Goal: Information Seeking & Learning: Learn about a topic

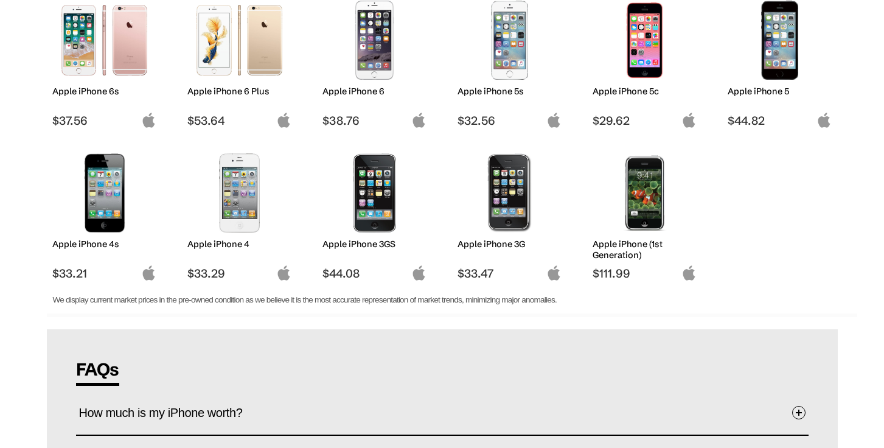
scroll to position [1124, 0]
click at [112, 214] on img at bounding box center [104, 193] width 86 height 79
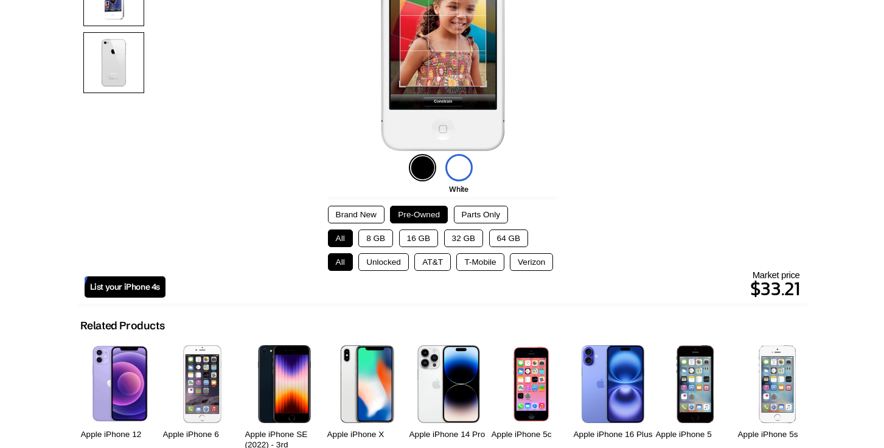
scroll to position [258, 0]
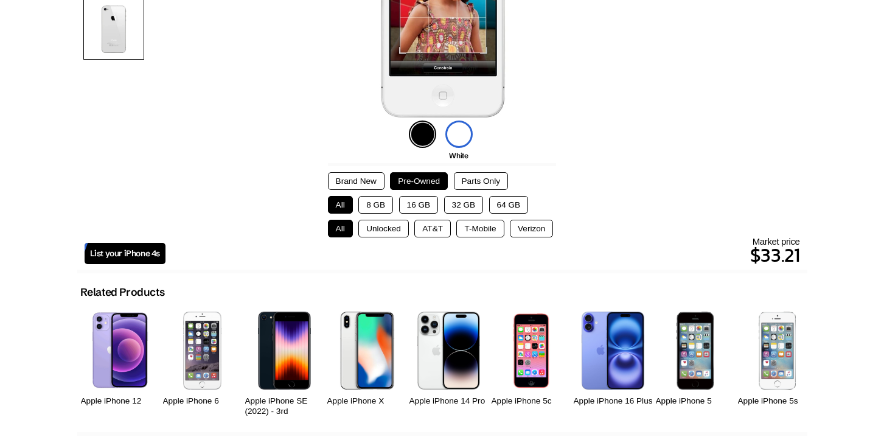
click at [509, 205] on button "64 GB" at bounding box center [509, 205] width 40 height 18
click at [378, 229] on button "Unlocked" at bounding box center [383, 229] width 50 height 18
click at [434, 229] on button "AT&T" at bounding box center [432, 229] width 37 height 18
click at [472, 226] on button "T-Mobile" at bounding box center [479, 229] width 47 height 18
click at [522, 228] on button "Verizon" at bounding box center [531, 229] width 43 height 18
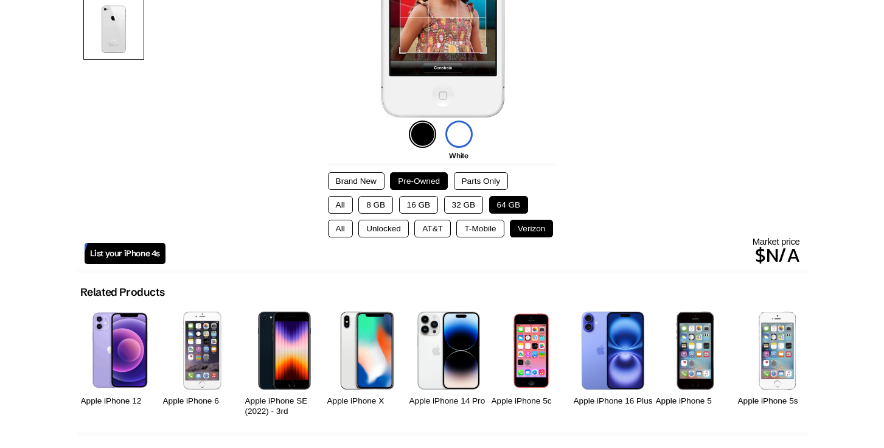
click at [396, 225] on button "Unlocked" at bounding box center [383, 229] width 50 height 18
click at [340, 231] on button "All" at bounding box center [340, 229] width 25 height 18
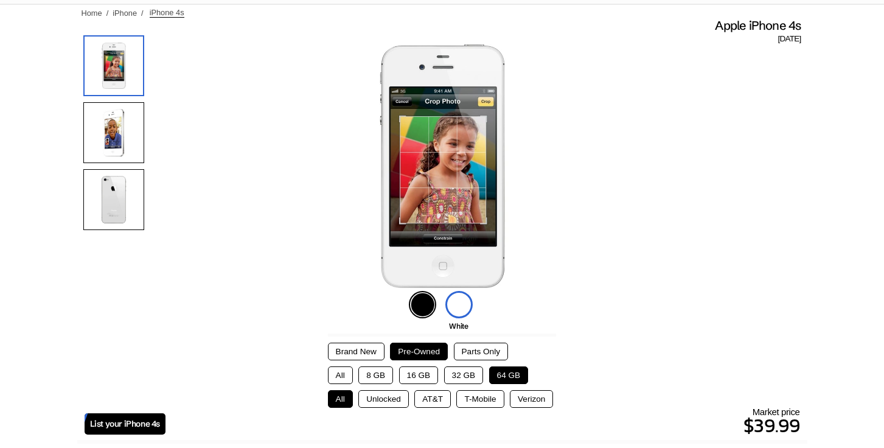
scroll to position [0, 0]
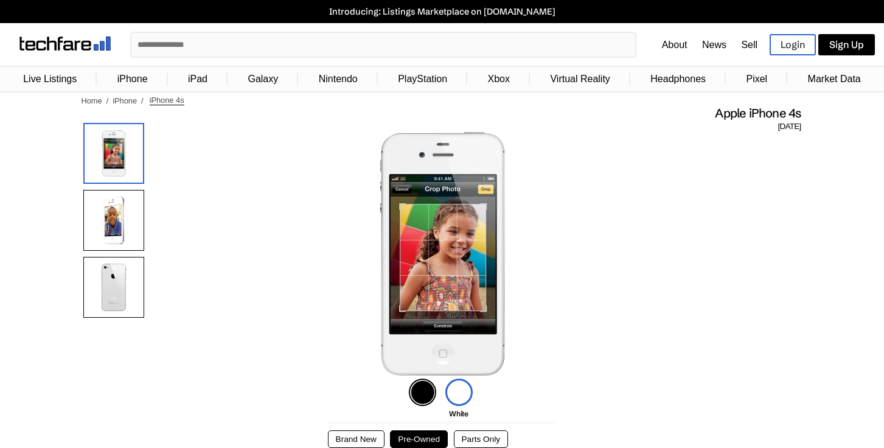
click at [454, 392] on img at bounding box center [458, 391] width 27 height 27
click at [454, 395] on img at bounding box center [458, 391] width 27 height 27
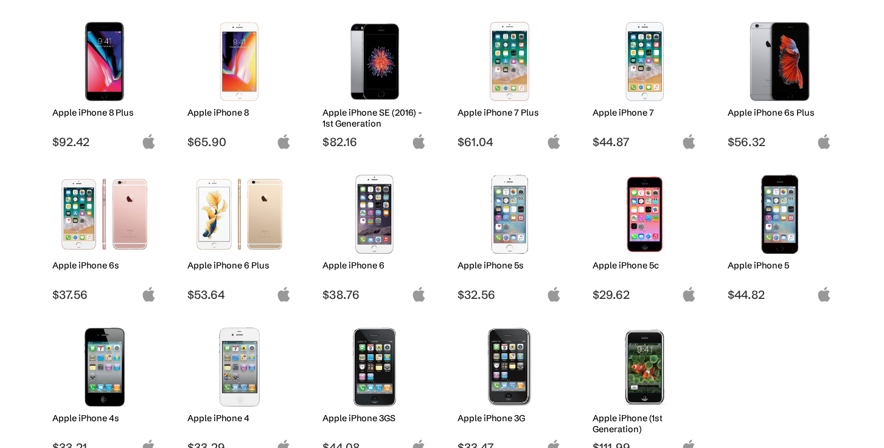
scroll to position [1015, 0]
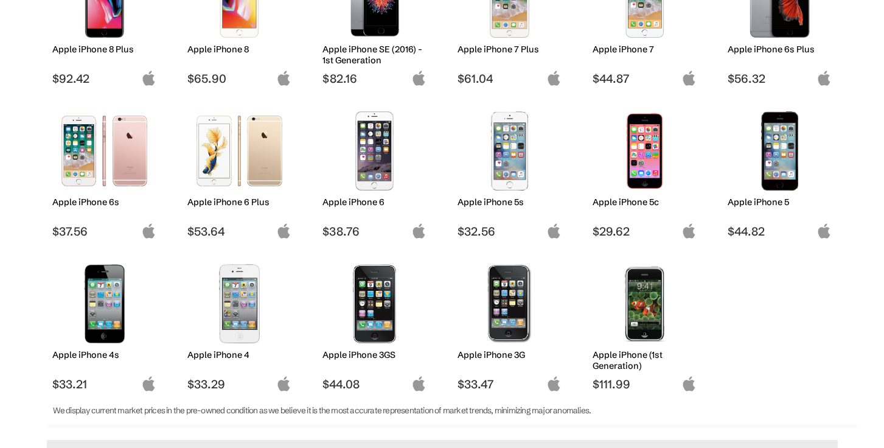
click at [639, 166] on img at bounding box center [645, 150] width 86 height 79
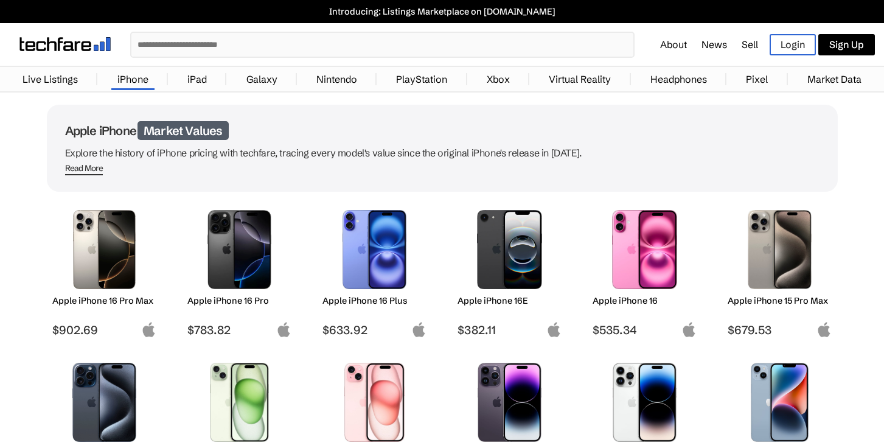
click at [263, 79] on link "Galaxy" at bounding box center [261, 79] width 43 height 24
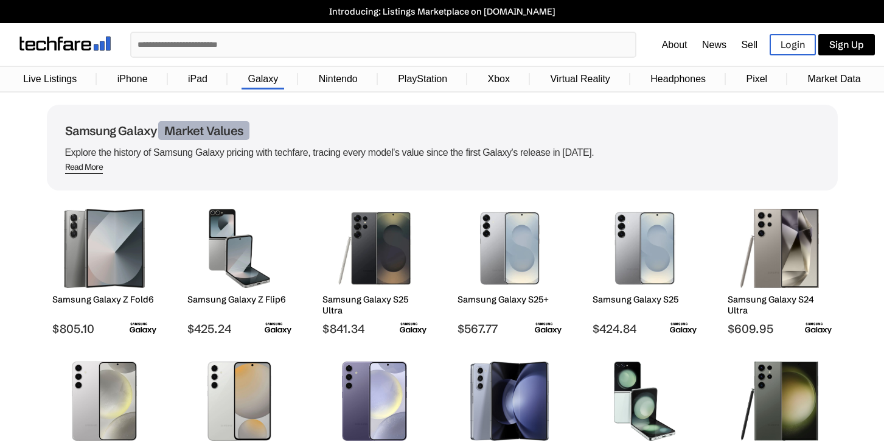
click at [190, 37] on input "text" at bounding box center [383, 45] width 504 height 24
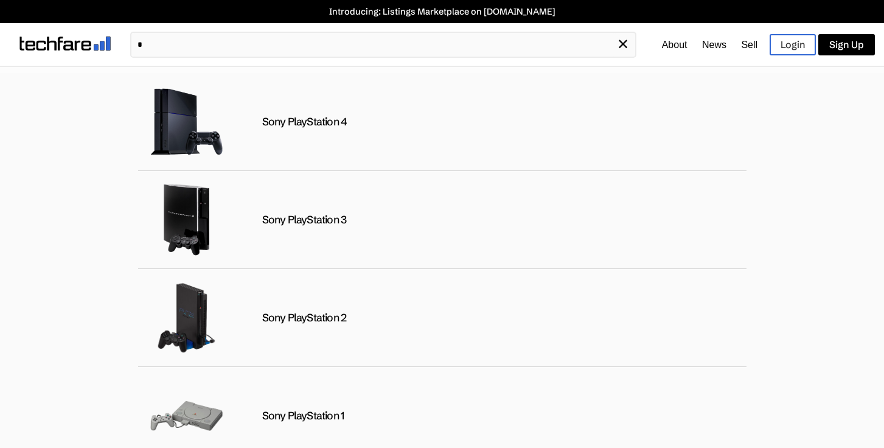
type input "**"
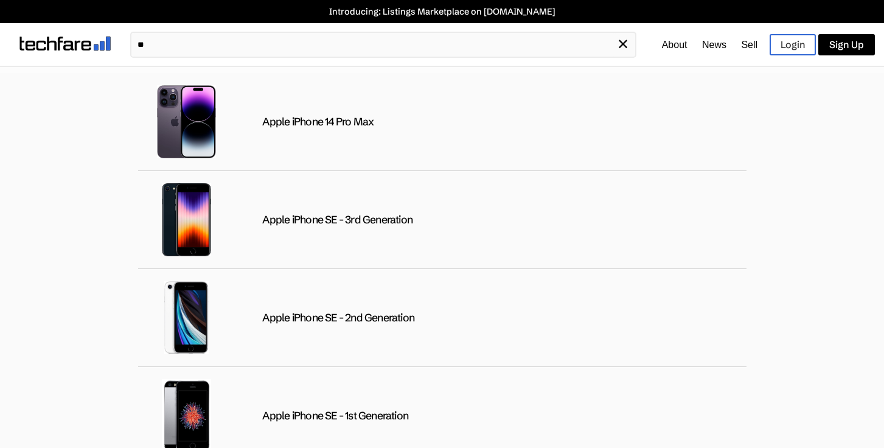
scroll to position [9358, 0]
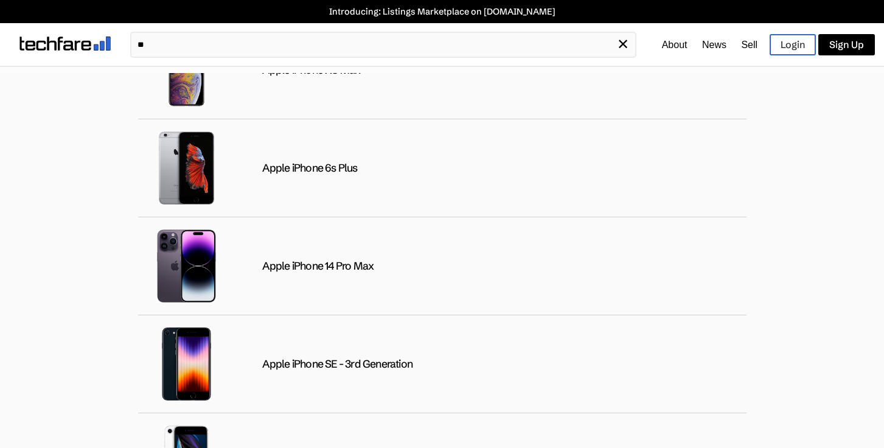
click at [144, 43] on input "**" at bounding box center [374, 45] width 486 height 24
drag, startPoint x: 144, startPoint y: 43, endPoint x: 127, endPoint y: 44, distance: 17.0
click at [127, 44] on div "** ✕ Sony PlayStation 4 Sony PlayStation 4 Slim Sony PlayStation 4 Pro Sony Pla…" at bounding box center [442, 44] width 884 height 43
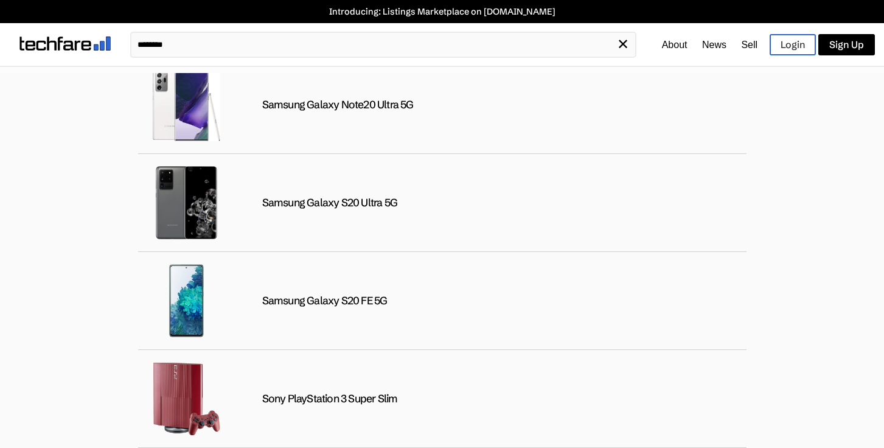
scroll to position [3837, 0]
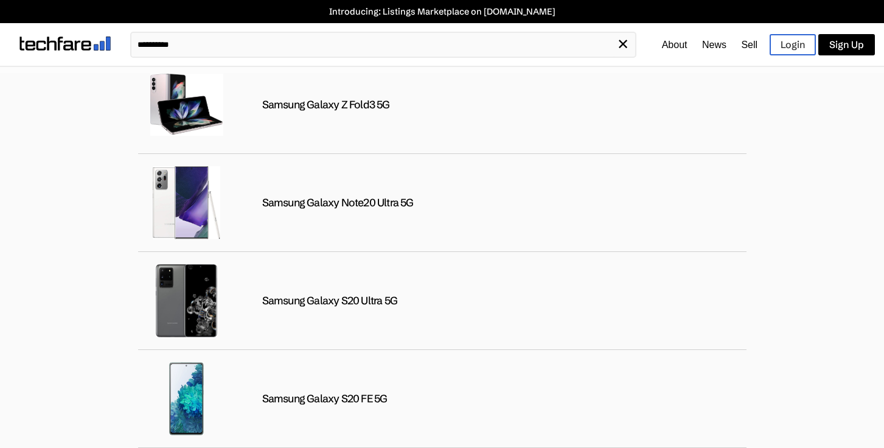
type input "**********"
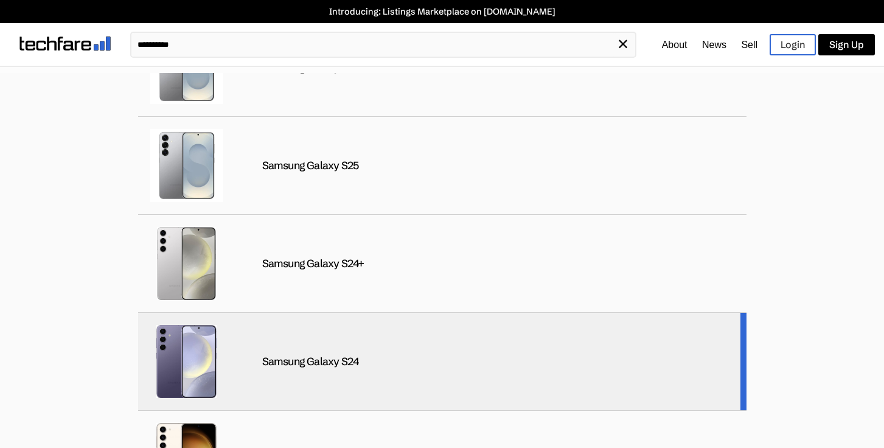
scroll to position [0, 0]
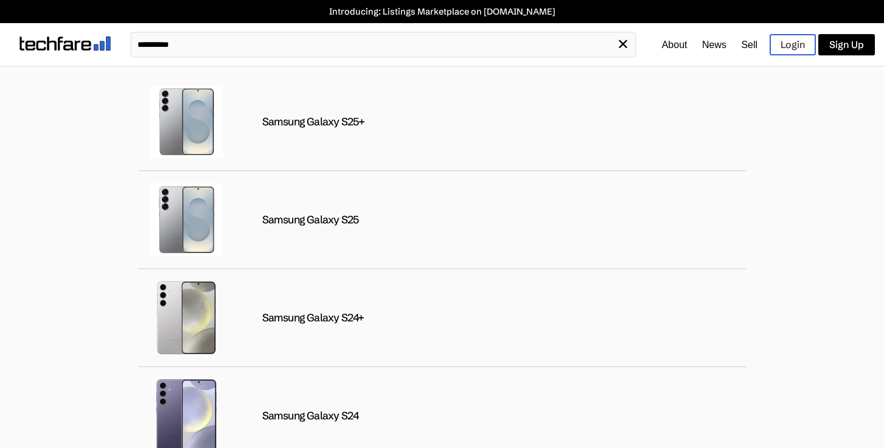
click at [59, 46] on img at bounding box center [64, 44] width 91 height 14
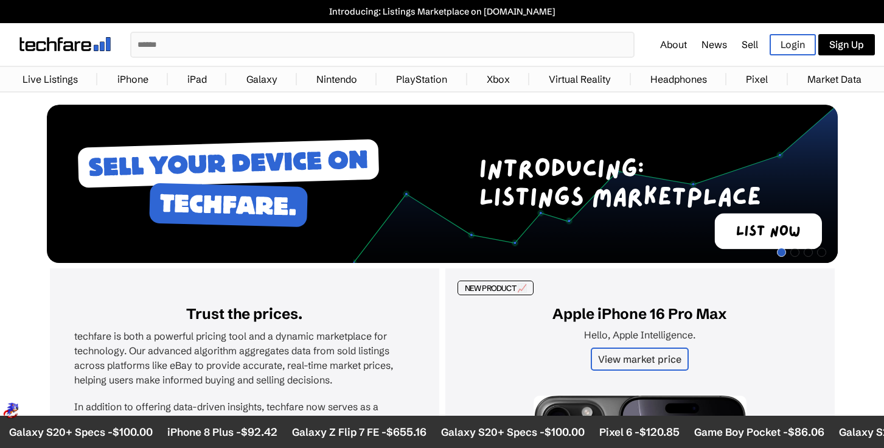
click at [265, 83] on link "Galaxy" at bounding box center [261, 79] width 43 height 24
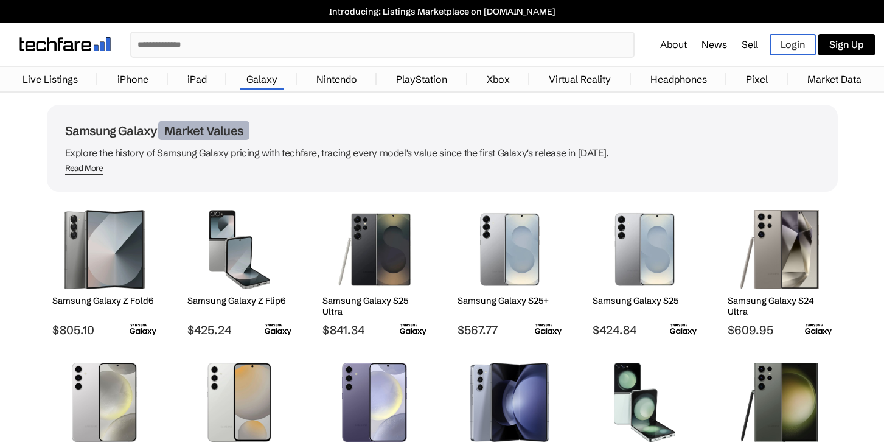
click at [81, 168] on span "Read More" at bounding box center [84, 169] width 38 height 12
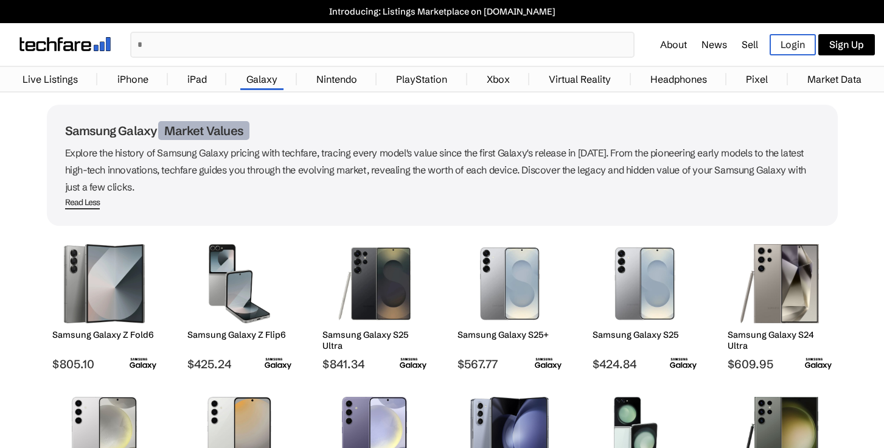
click at [824, 86] on link "Market Data" at bounding box center [834, 79] width 66 height 24
